Goal: Information Seeking & Learning: Learn about a topic

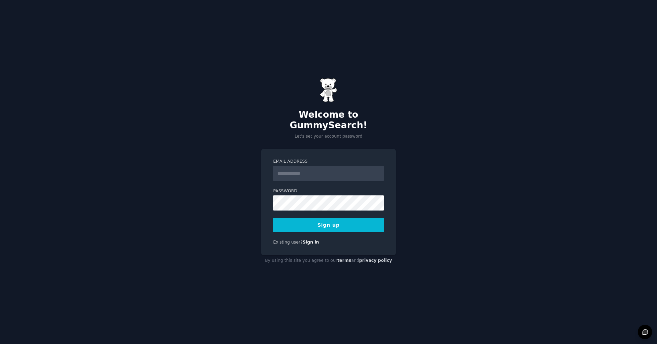
click at [312, 168] on input "Email Address" at bounding box center [328, 173] width 111 height 15
type input "**********"
click at [336, 219] on button "Sign up" at bounding box center [328, 225] width 111 height 14
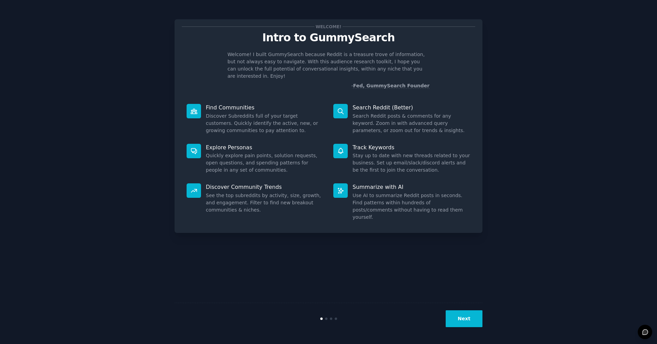
click at [465, 316] on button "Next" at bounding box center [464, 318] width 37 height 17
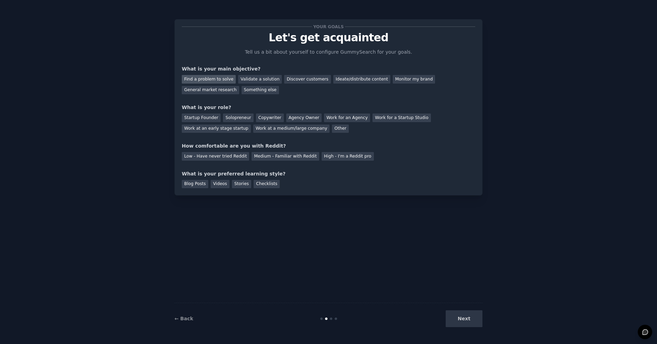
click at [221, 80] on div "Find a problem to solve" at bounding box center [209, 79] width 54 height 9
click at [239, 86] on div "General market research" at bounding box center [210, 90] width 57 height 9
click at [213, 77] on div "Find a problem to solve" at bounding box center [209, 79] width 54 height 9
click at [253, 128] on div "Work at a medium/large company" at bounding box center [291, 128] width 76 height 9
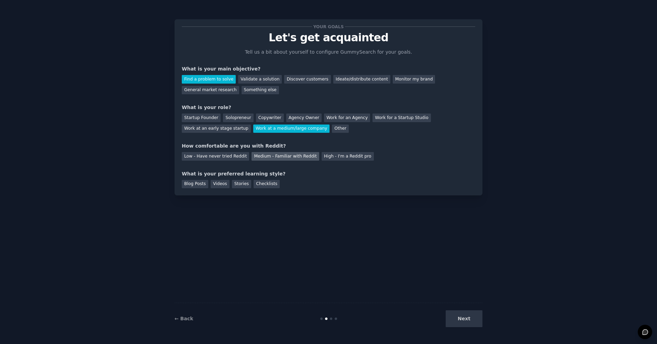
click at [282, 157] on div "Medium - Familiar with Reddit" at bounding box center [285, 156] width 67 height 9
click at [195, 183] on div "Blog Posts" at bounding box center [195, 184] width 26 height 9
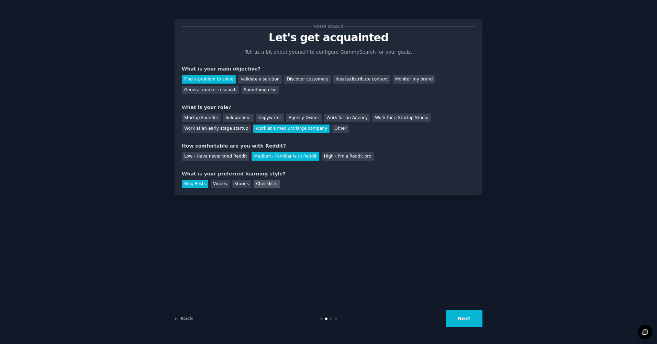
click at [266, 183] on div "Checklists" at bounding box center [267, 184] width 26 height 9
drag, startPoint x: 188, startPoint y: 180, endPoint x: 198, endPoint y: 184, distance: 10.6
click at [188, 181] on div "Blog Posts" at bounding box center [195, 184] width 26 height 9
click at [467, 317] on button "Next" at bounding box center [464, 318] width 37 height 17
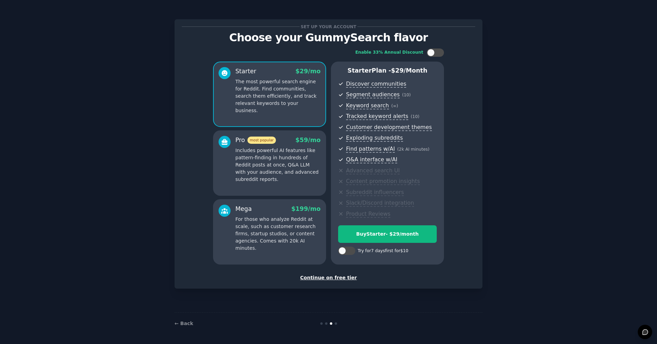
click at [333, 278] on div "Continue on free tier" at bounding box center [329, 277] width 294 height 7
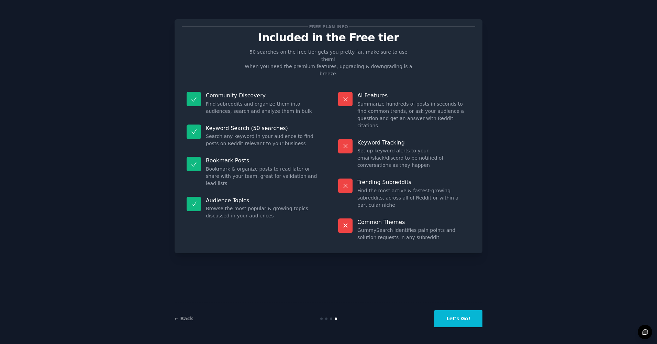
click at [463, 320] on button "Let's Go!" at bounding box center [458, 318] width 48 height 17
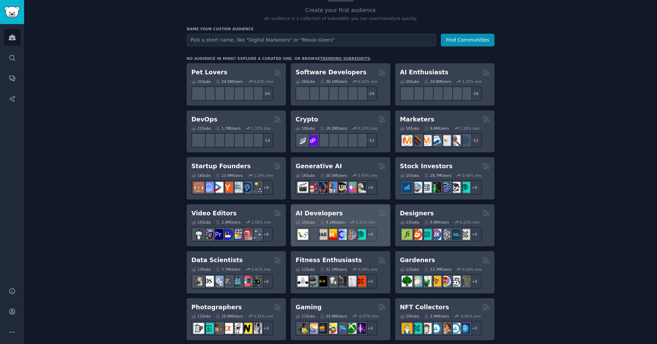
scroll to position [69, 0]
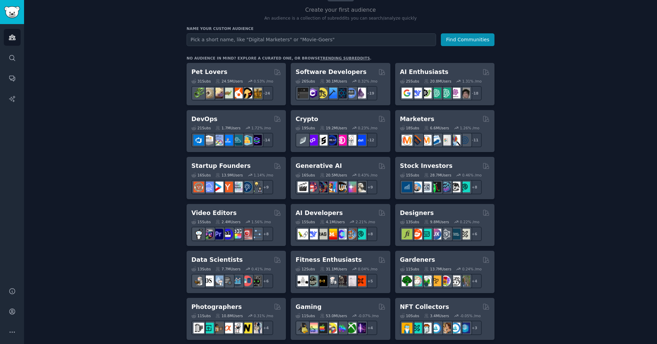
drag, startPoint x: 315, startPoint y: 166, endPoint x: 520, endPoint y: 177, distance: 205.2
click at [520, 177] on div "Create your first audience An audience is a collection of subreddits you can se…" at bounding box center [341, 349] width 614 height 749
click at [205, 117] on h2 "DevOps" at bounding box center [204, 119] width 26 height 9
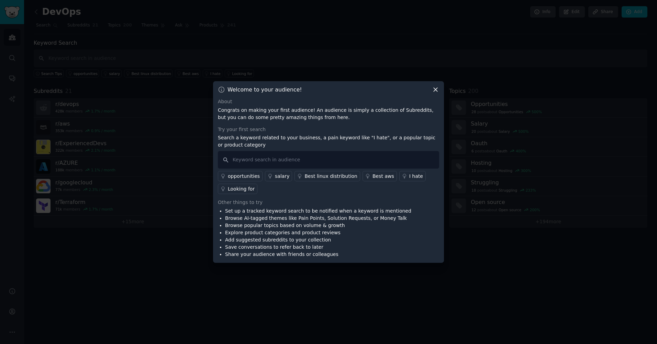
click at [246, 177] on div "opportunities" at bounding box center [244, 176] width 32 height 7
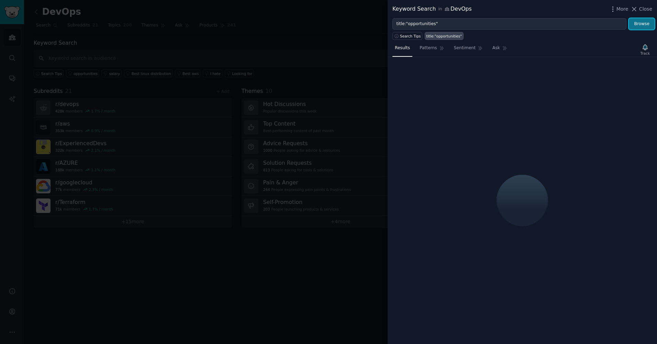
click at [644, 24] on button "Browse" at bounding box center [642, 24] width 26 height 12
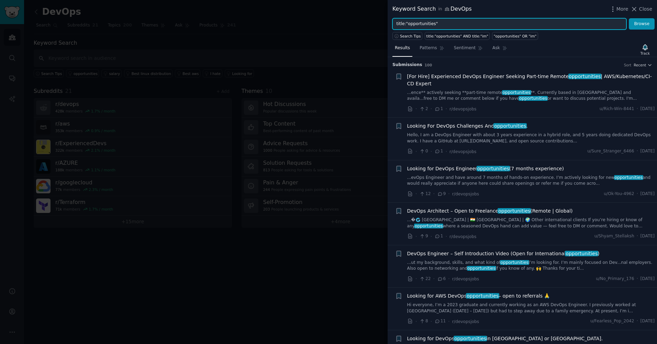
click at [438, 24] on input "title:"opportunities"" at bounding box center [510, 24] width 234 height 12
type input "t"
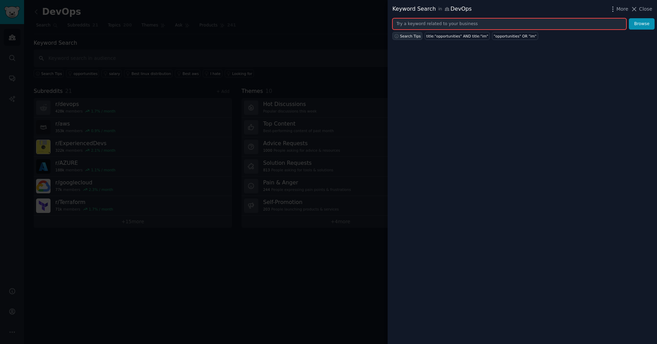
click at [396, 35] on icon "button" at bounding box center [396, 36] width 5 height 5
click at [450, 23] on input "text" at bounding box center [510, 24] width 234 height 12
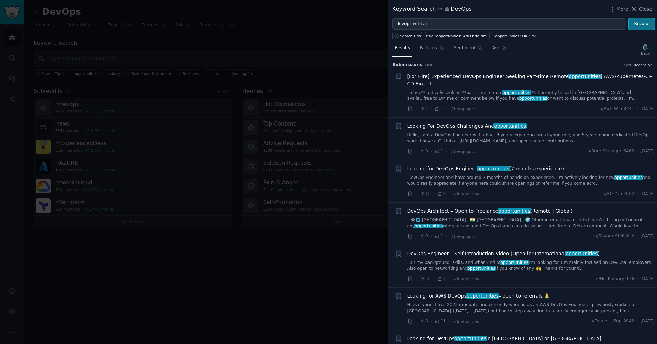
click at [640, 22] on button "Browse" at bounding box center [642, 24] width 26 height 12
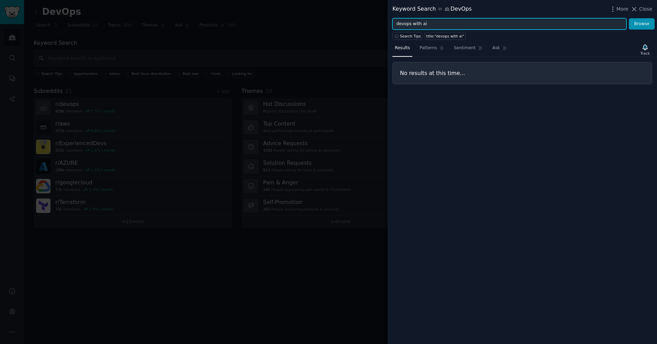
click at [415, 23] on input "devops with ai" at bounding box center [510, 24] width 234 height 12
type input "devops ai"
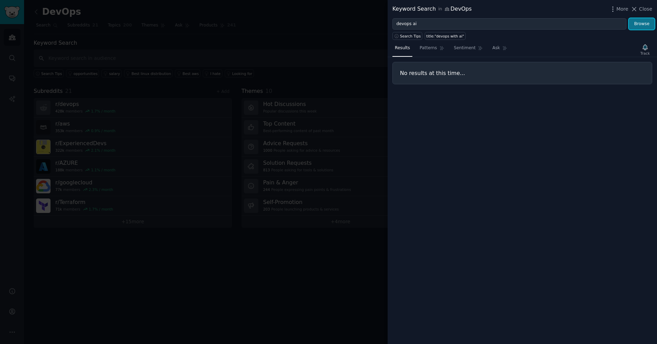
click at [638, 22] on button "Browse" at bounding box center [642, 24] width 26 height 12
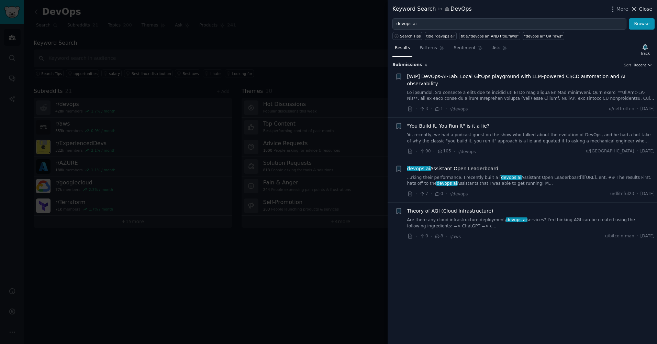
click at [638, 9] on icon at bounding box center [634, 8] width 7 height 7
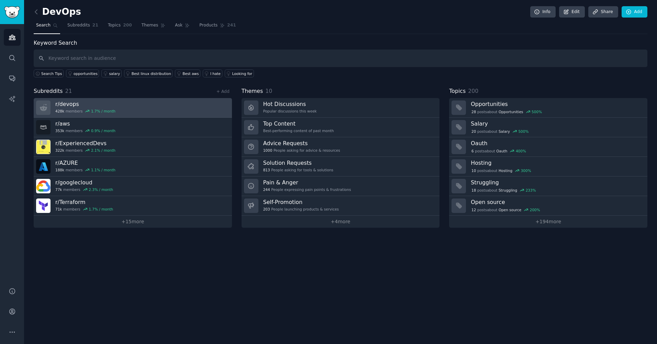
click at [66, 103] on h3 "r/ devops" at bounding box center [85, 103] width 60 height 7
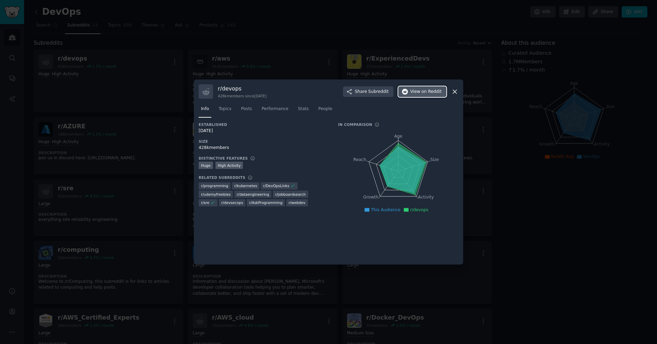
click at [426, 89] on span "on Reddit" at bounding box center [432, 92] width 20 height 6
click at [456, 91] on icon at bounding box center [454, 91] width 7 height 7
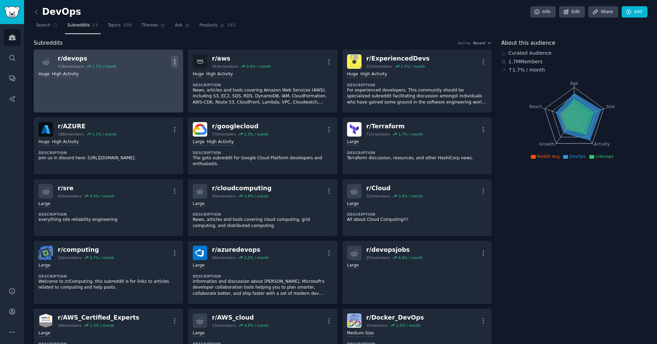
click at [175, 61] on icon "button" at bounding box center [174, 61] width 7 height 7
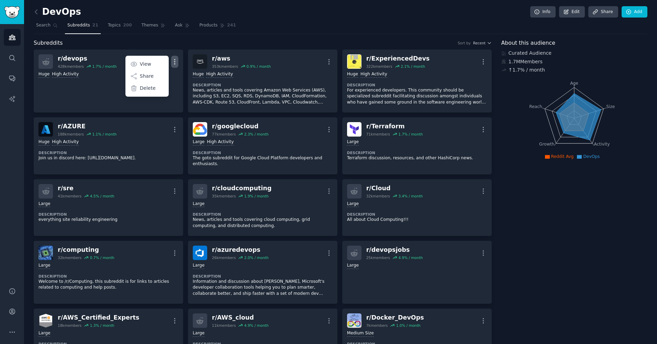
click at [244, 40] on div "Subreddits Sort by Recent" at bounding box center [263, 43] width 458 height 9
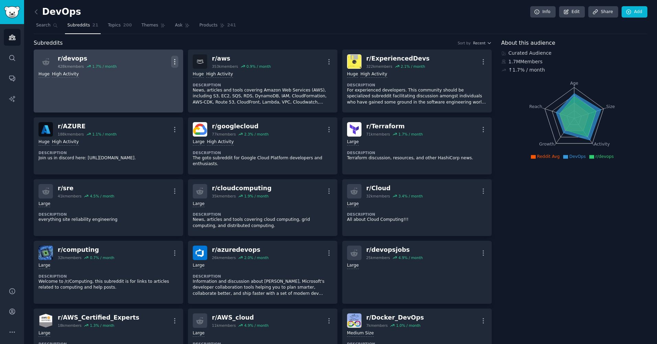
click at [173, 60] on icon "button" at bounding box center [174, 61] width 7 height 7
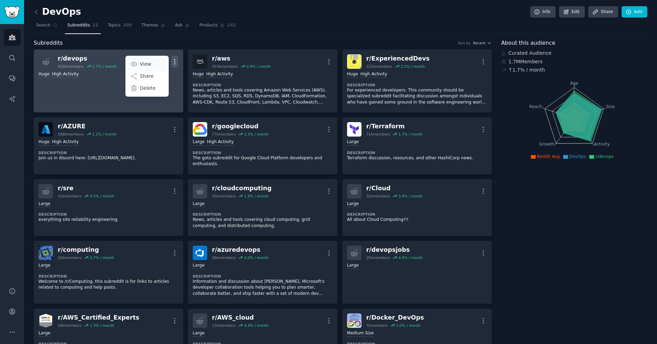
click at [139, 64] on link "View" at bounding box center [146, 64] width 41 height 14
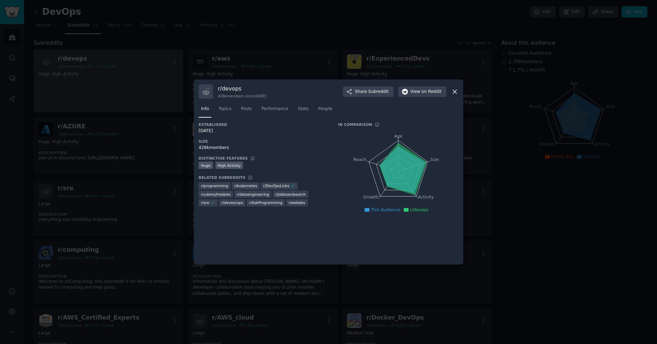
click at [453, 91] on icon at bounding box center [454, 91] width 7 height 7
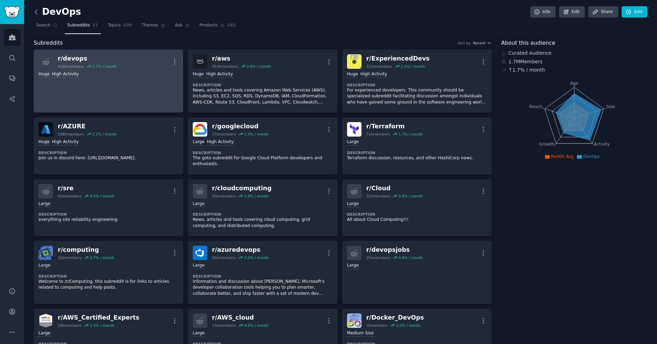
click at [35, 10] on icon at bounding box center [36, 11] width 7 height 7
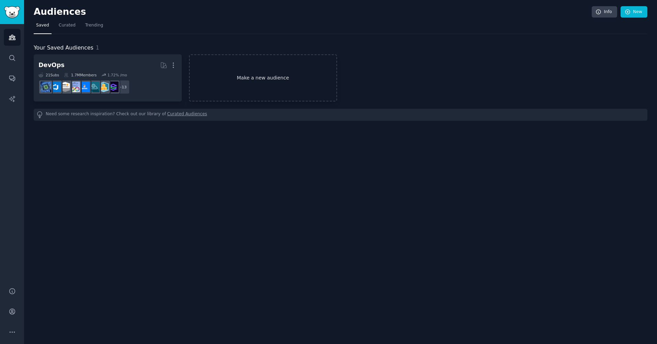
click at [266, 81] on link "Make a new audience" at bounding box center [263, 77] width 148 height 47
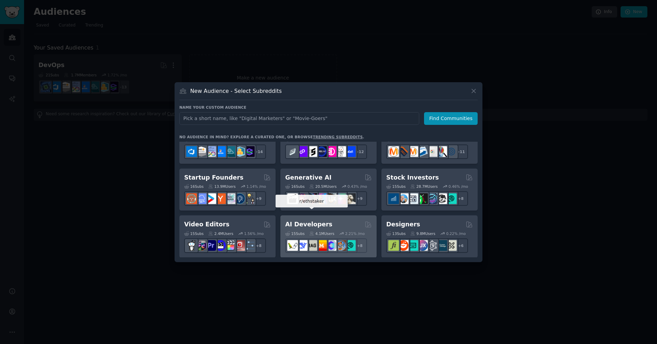
scroll to position [69, 0]
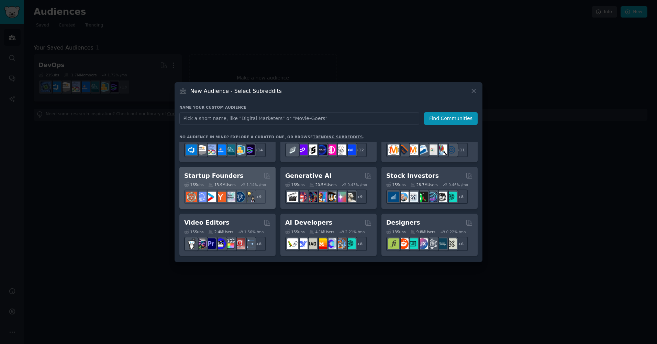
click at [222, 177] on h2 "Startup Founders" at bounding box center [213, 176] width 59 height 9
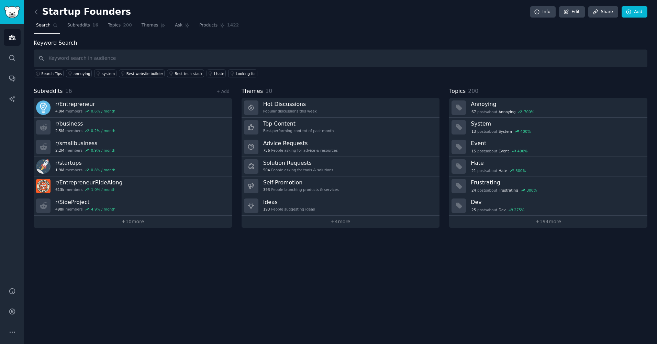
click at [181, 55] on input "text" at bounding box center [341, 58] width 614 height 18
type input "a"
type input "generative ai startup"
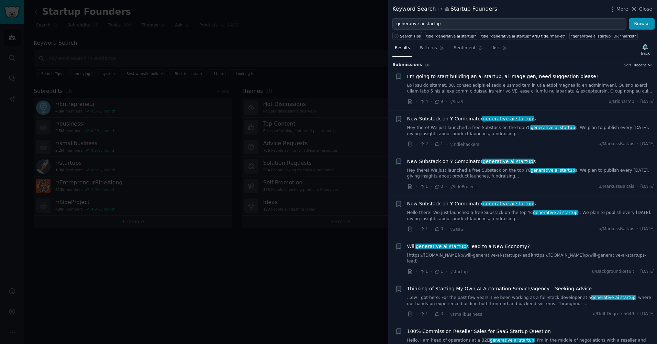
click at [334, 18] on div at bounding box center [328, 172] width 657 height 344
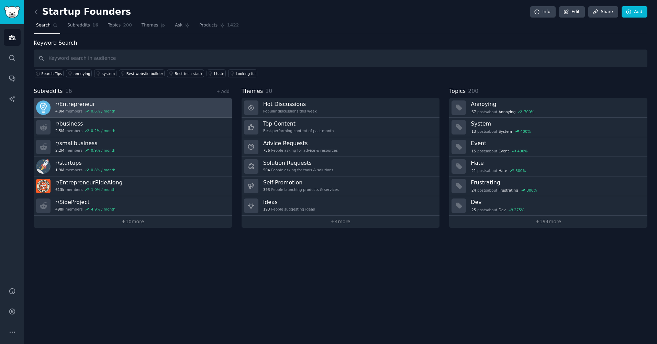
click at [76, 102] on h3 "r/ Entrepreneur" at bounding box center [85, 103] width 60 height 7
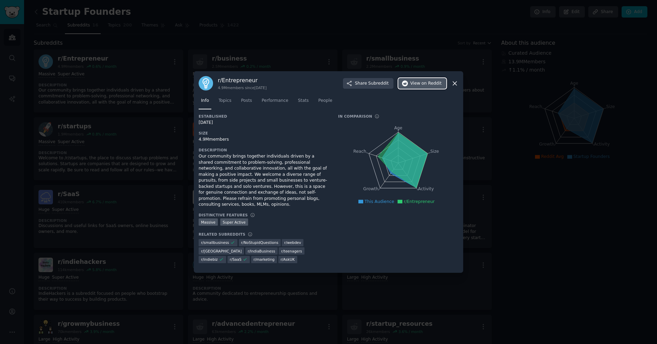
click at [428, 86] on span "on Reddit" at bounding box center [432, 83] width 20 height 6
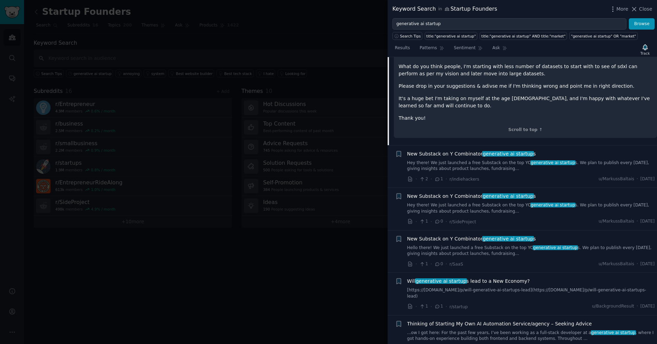
scroll to position [241, 0]
click at [459, 150] on span "New Substack on Y Combinator generative ai startup s" at bounding box center [471, 153] width 129 height 7
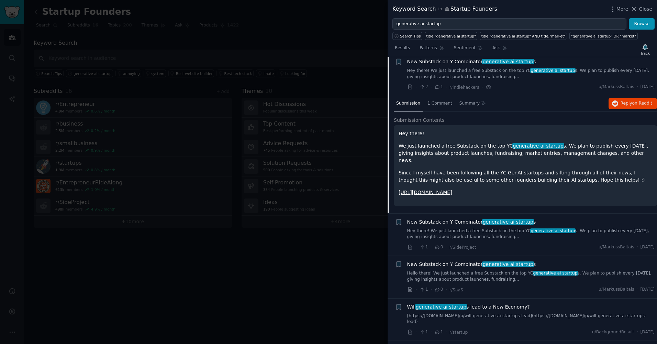
scroll to position [53, 0]
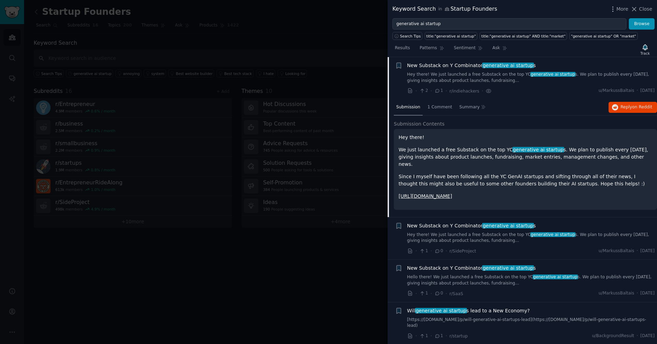
click at [445, 193] on link "[URL][DOMAIN_NAME]" at bounding box center [426, 195] width 54 height 5
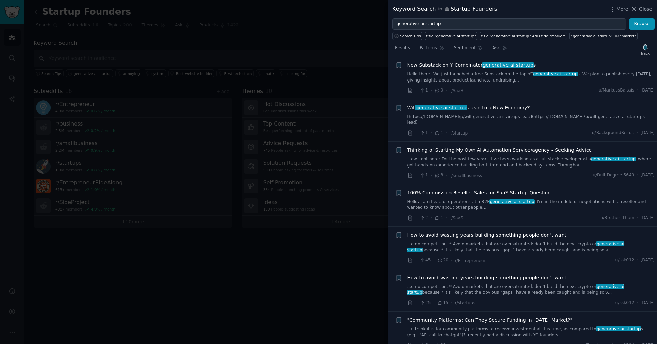
scroll to position [259, 0]
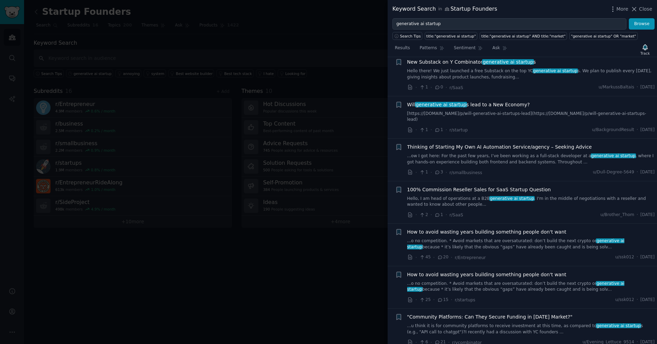
click at [496, 143] on span "Thinking of Starting My Own AI Automation Service/agency – Seeking Advice" at bounding box center [499, 146] width 185 height 7
